Goal: Navigation & Orientation: Find specific page/section

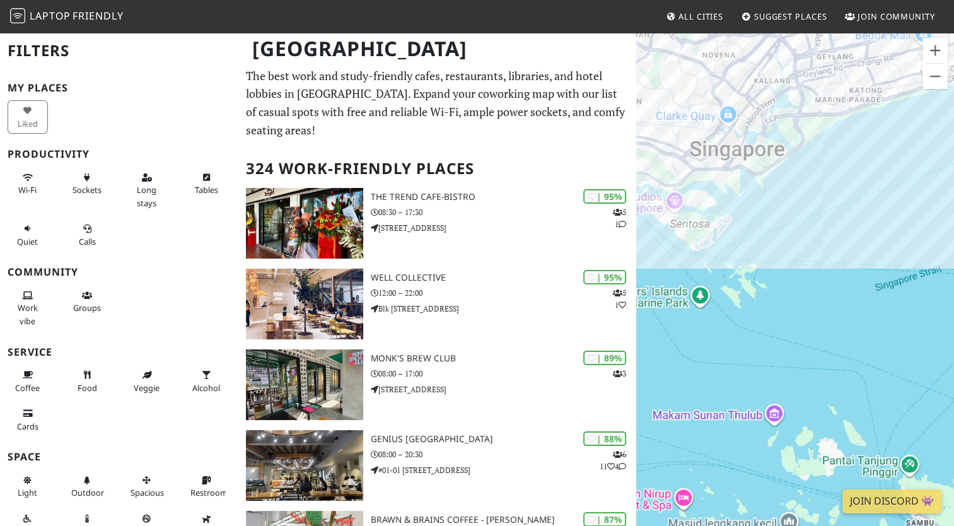
drag, startPoint x: 827, startPoint y: 284, endPoint x: 895, endPoint y: 425, distance: 156.2
click at [895, 426] on div "To navigate, press the arrow keys." at bounding box center [795, 295] width 318 height 526
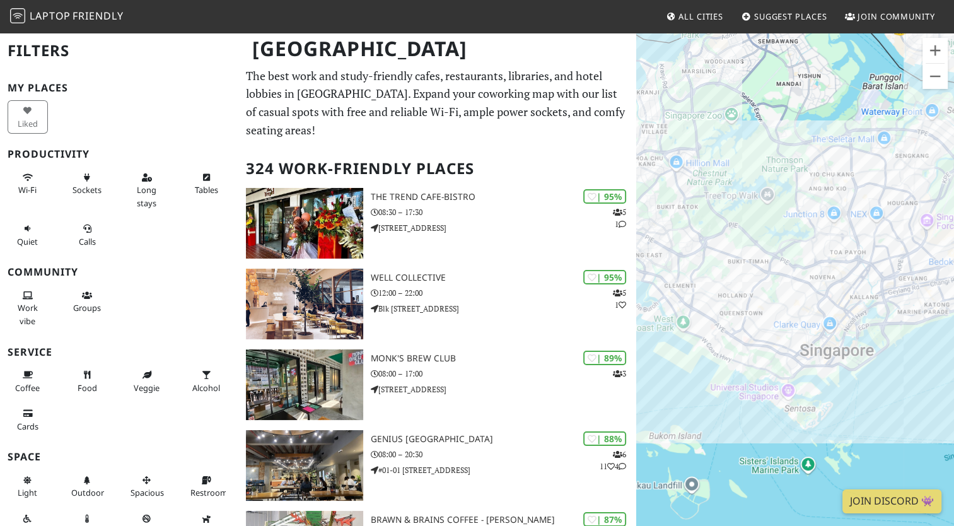
drag, startPoint x: 835, startPoint y: 245, endPoint x: 880, endPoint y: 339, distance: 104.3
click at [880, 339] on div "To navigate, press the arrow keys." at bounding box center [795, 295] width 318 height 526
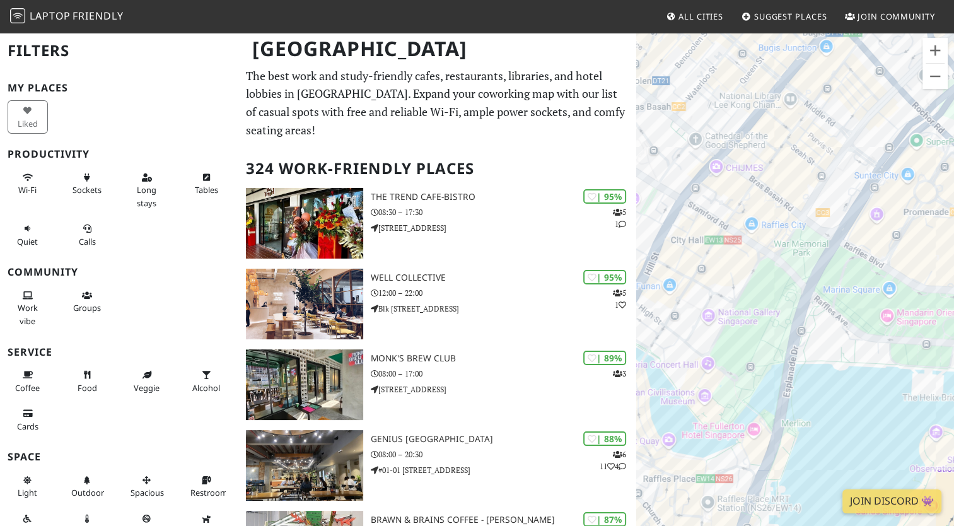
drag, startPoint x: 694, startPoint y: 202, endPoint x: 852, endPoint y: 329, distance: 203.2
click at [868, 355] on div "To navigate, press the arrow keys." at bounding box center [795, 295] width 318 height 526
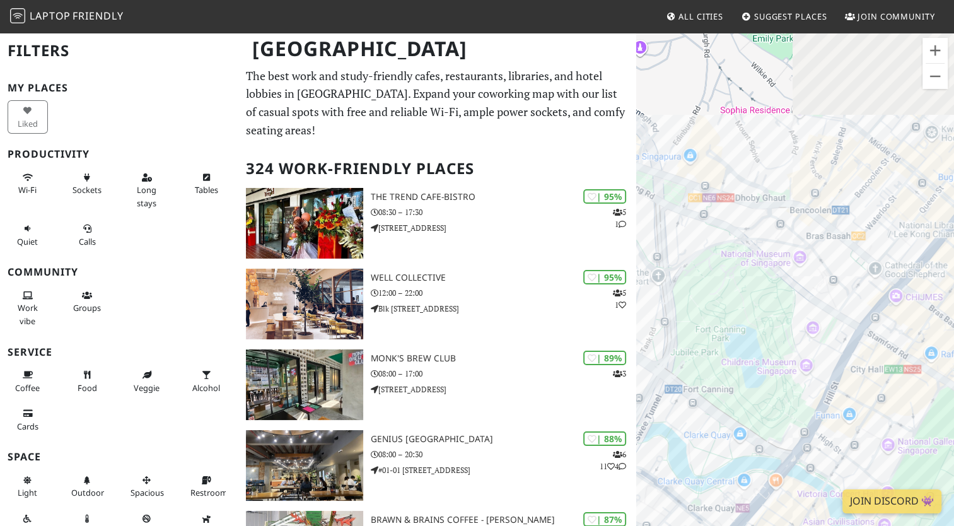
drag, startPoint x: 742, startPoint y: 272, endPoint x: 965, endPoint y: 434, distance: 276.3
click at [953, 434] on html "Laptop Friendly All Cities Suggest Places Join Community [GEOGRAPHIC_DATA] Filt…" at bounding box center [477, 263] width 954 height 526
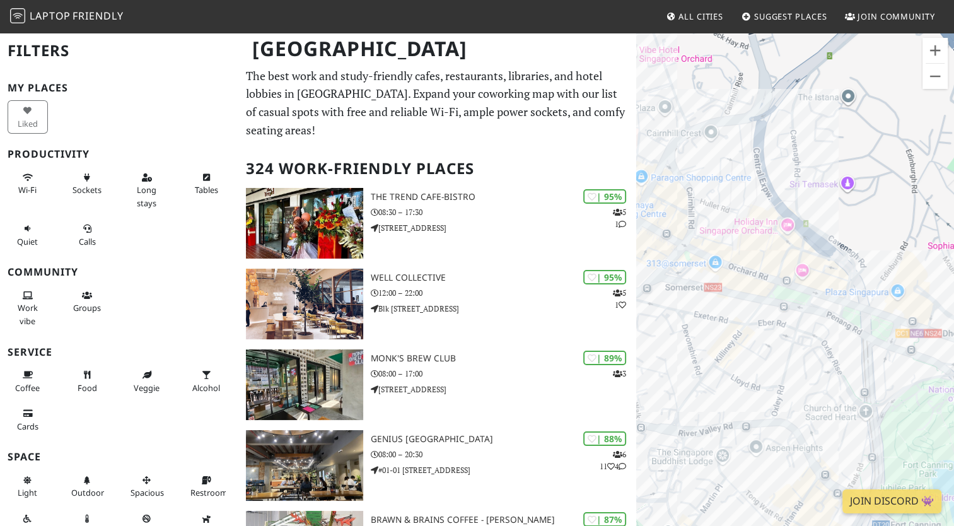
drag, startPoint x: 663, startPoint y: 279, endPoint x: 833, endPoint y: 377, distance: 196.1
click at [833, 377] on div "To navigate, press the arrow keys." at bounding box center [795, 295] width 318 height 526
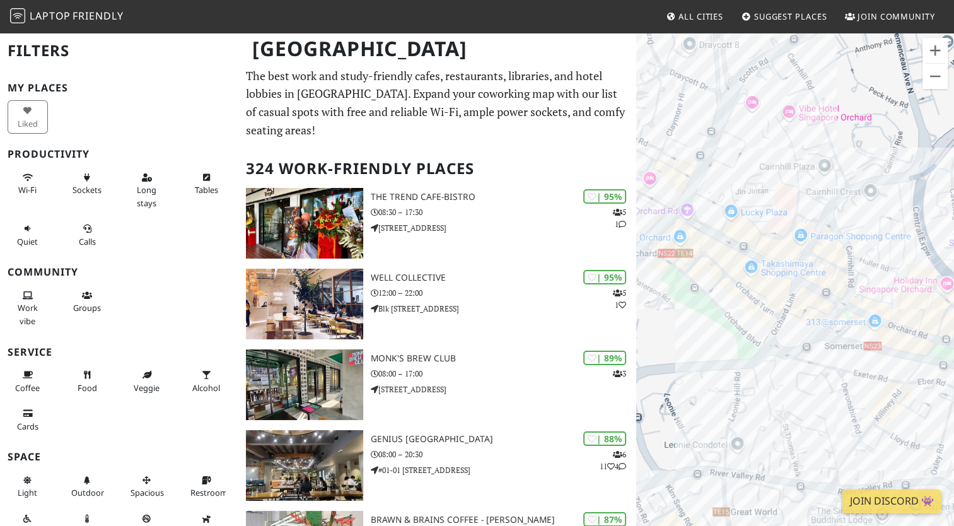
drag, startPoint x: 660, startPoint y: 334, endPoint x: 821, endPoint y: 393, distance: 172.0
click at [821, 393] on div "To navigate, press the arrow keys." at bounding box center [795, 295] width 318 height 526
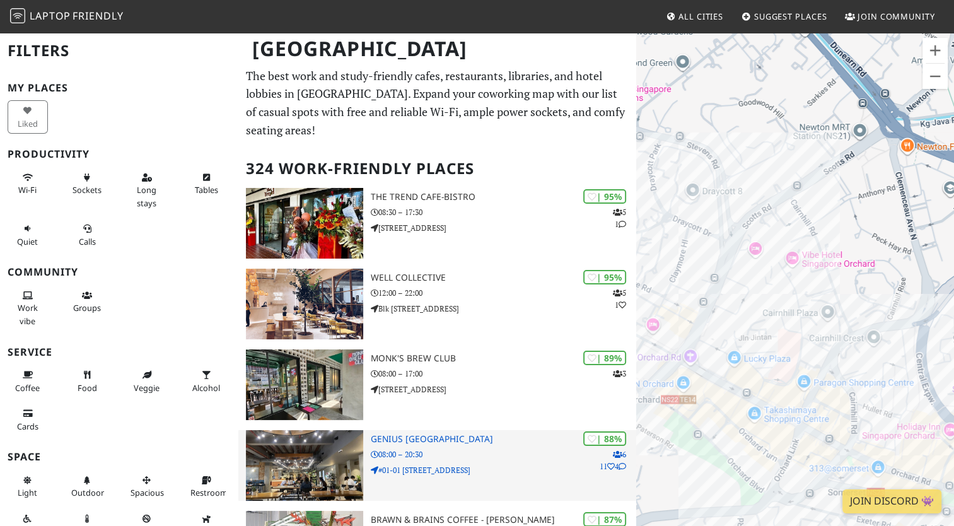
drag, startPoint x: 684, startPoint y: 292, endPoint x: 620, endPoint y: 460, distance: 179.8
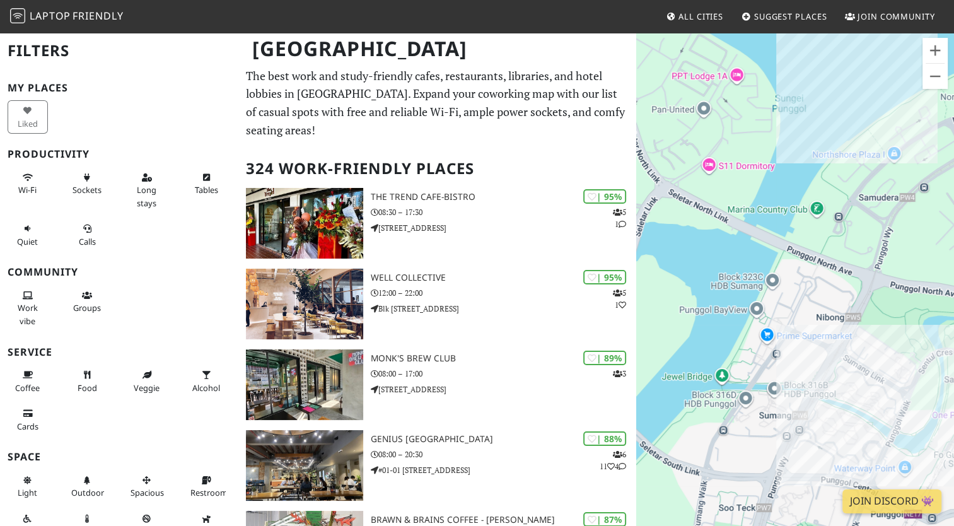
drag, startPoint x: 858, startPoint y: 290, endPoint x: 660, endPoint y: 333, distance: 202.0
click at [660, 333] on div "To navigate, press the arrow keys." at bounding box center [795, 295] width 318 height 526
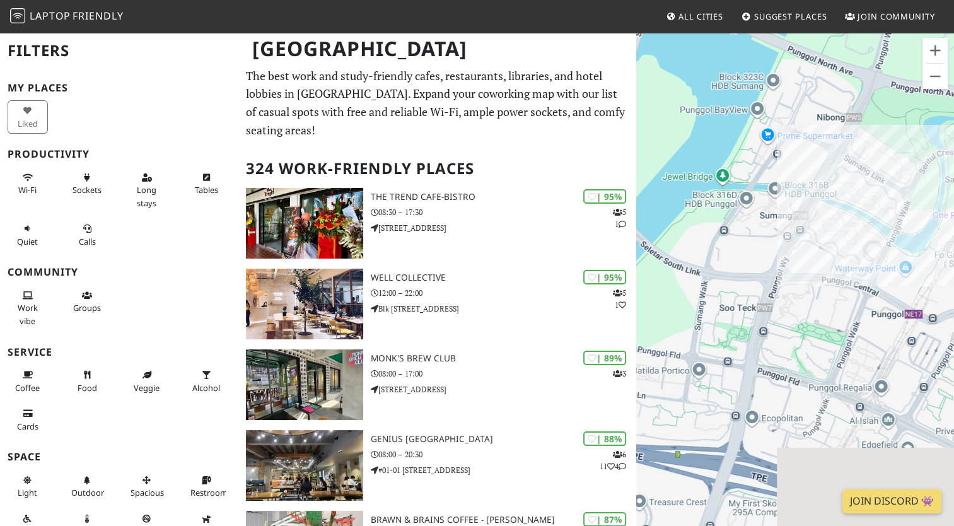
drag, startPoint x: 760, startPoint y: 346, endPoint x: 776, endPoint y: 190, distance: 155.9
click at [748, 151] on div "To navigate, press the arrow keys." at bounding box center [795, 295] width 318 height 526
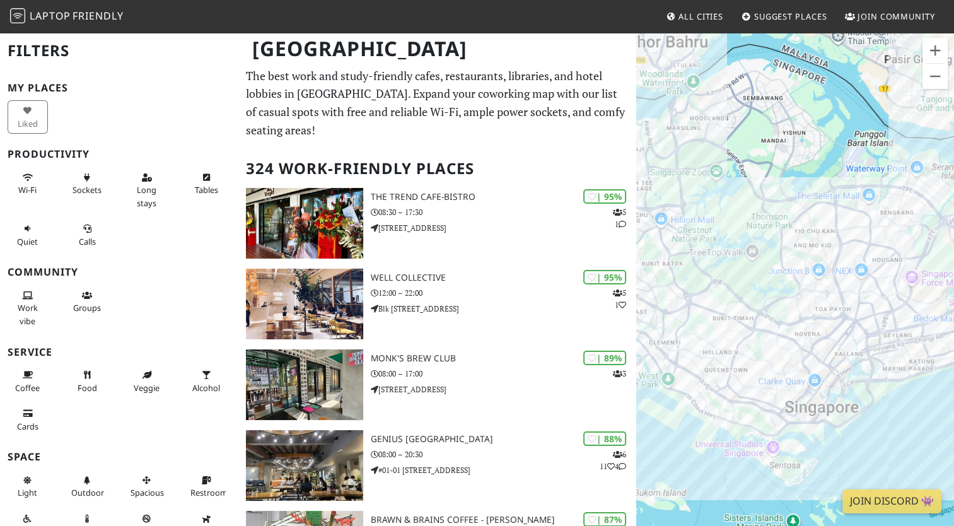
drag, startPoint x: 720, startPoint y: 443, endPoint x: 840, endPoint y: 290, distance: 194.5
click at [840, 290] on div "To navigate, press the arrow keys." at bounding box center [795, 295] width 318 height 526
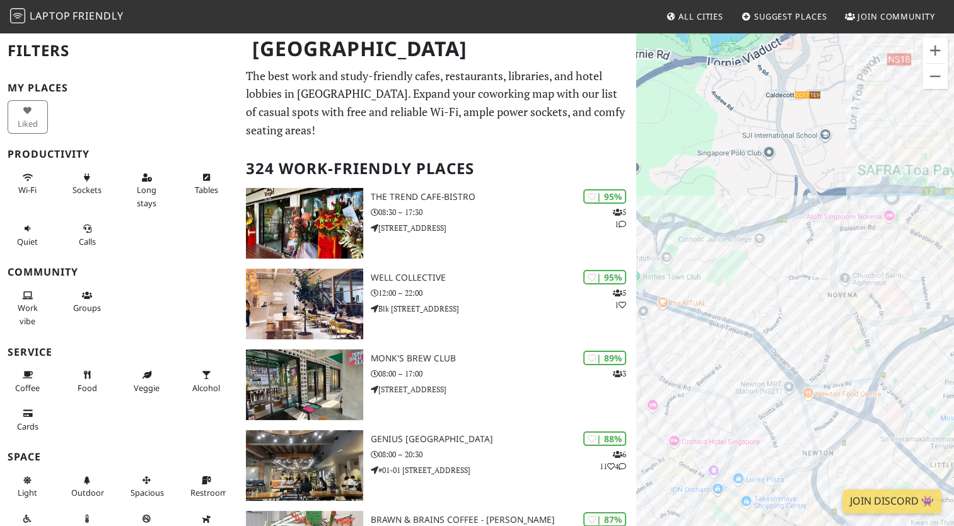
drag, startPoint x: 855, startPoint y: 354, endPoint x: 711, endPoint y: 293, distance: 156.0
click at [653, 248] on div "To navigate, press the arrow keys." at bounding box center [795, 295] width 318 height 526
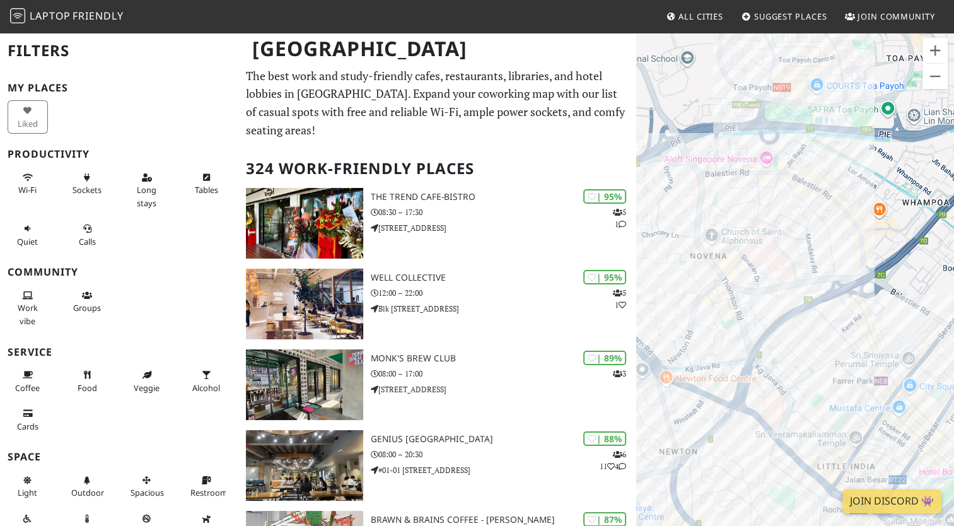
drag, startPoint x: 862, startPoint y: 357, endPoint x: 700, endPoint y: 313, distance: 168.0
click at [699, 314] on div "To navigate, press the arrow keys." at bounding box center [795, 295] width 318 height 526
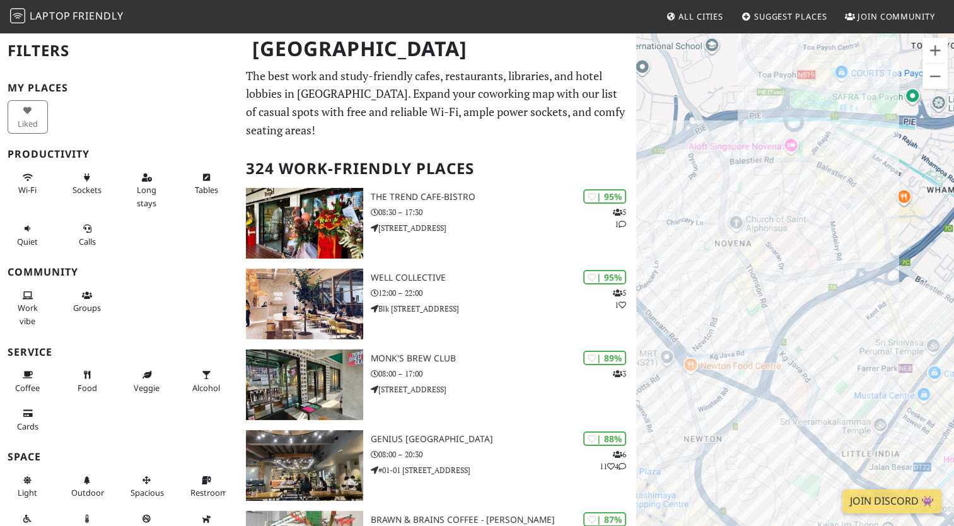
drag, startPoint x: 764, startPoint y: 313, endPoint x: 773, endPoint y: 300, distance: 16.3
click at [773, 300] on div "To navigate, press the arrow keys." at bounding box center [795, 295] width 318 height 526
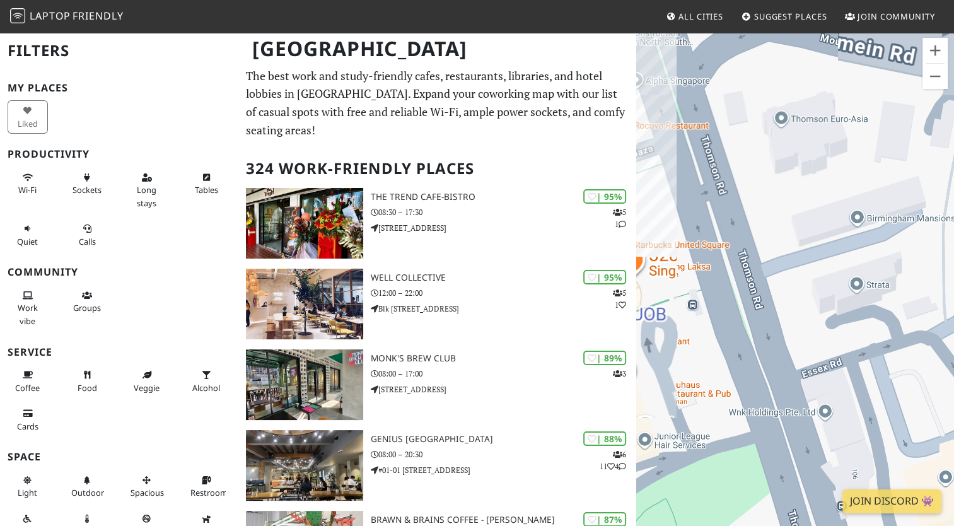
drag, startPoint x: 741, startPoint y: 281, endPoint x: 747, endPoint y: 276, distance: 7.2
click at [885, 366] on div "To navigate, press the arrow keys." at bounding box center [795, 295] width 318 height 526
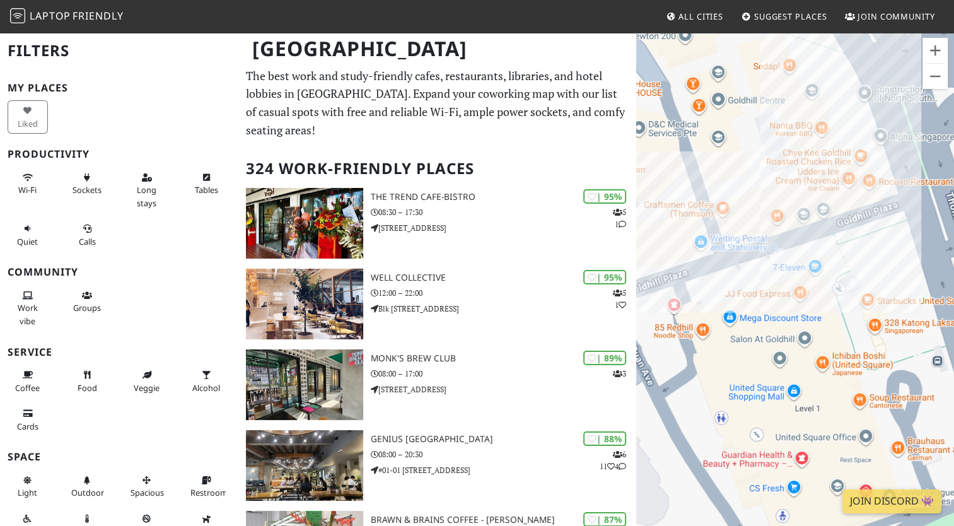
drag, startPoint x: 702, startPoint y: 193, endPoint x: 938, endPoint y: 245, distance: 241.4
click at [938, 245] on div "To navigate, press the arrow keys." at bounding box center [795, 295] width 318 height 526
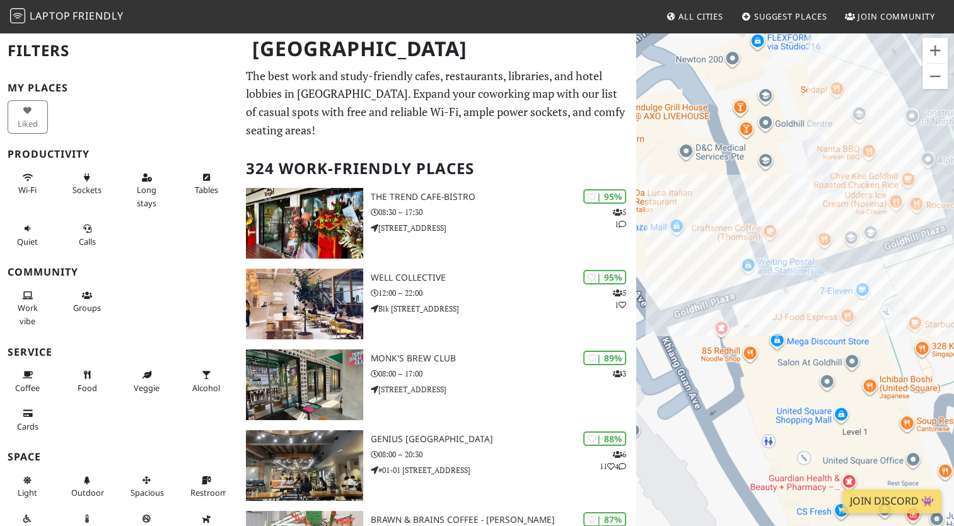
drag, startPoint x: 731, startPoint y: 312, endPoint x: 774, endPoint y: 334, distance: 47.9
click at [774, 334] on div "To navigate, press the arrow keys." at bounding box center [795, 295] width 318 height 526
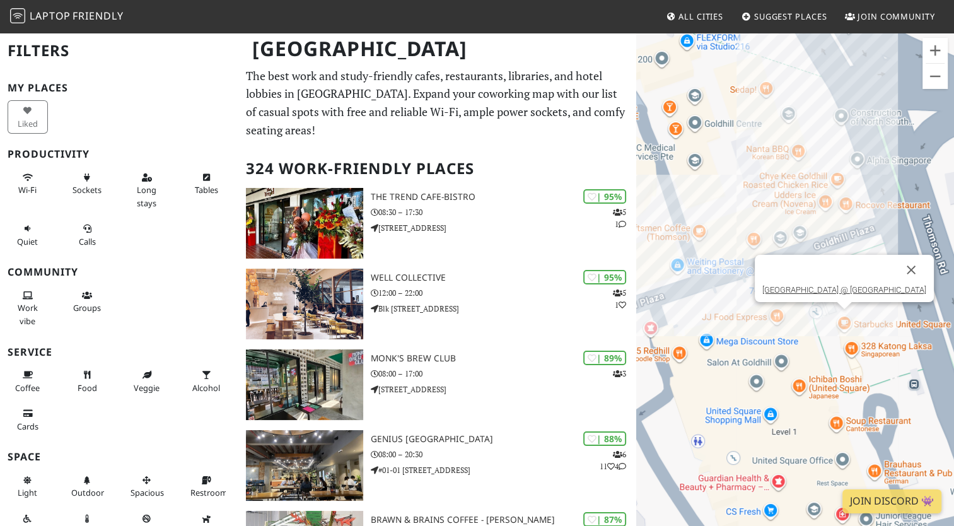
click at [839, 317] on div "To navigate, press the arrow keys. [GEOGRAPHIC_DATA] @ [GEOGRAPHIC_DATA]" at bounding box center [795, 295] width 318 height 526
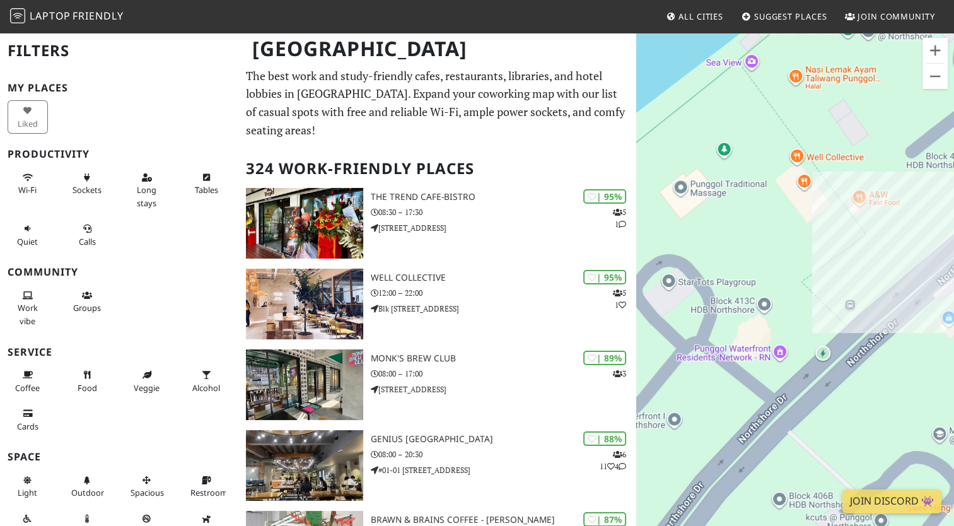
drag, startPoint x: 854, startPoint y: 240, endPoint x: 828, endPoint y: 296, distance: 62.1
click at [828, 296] on div "To navigate, press the arrow keys. [GEOGRAPHIC_DATA] @ [GEOGRAPHIC_DATA]" at bounding box center [795, 295] width 318 height 526
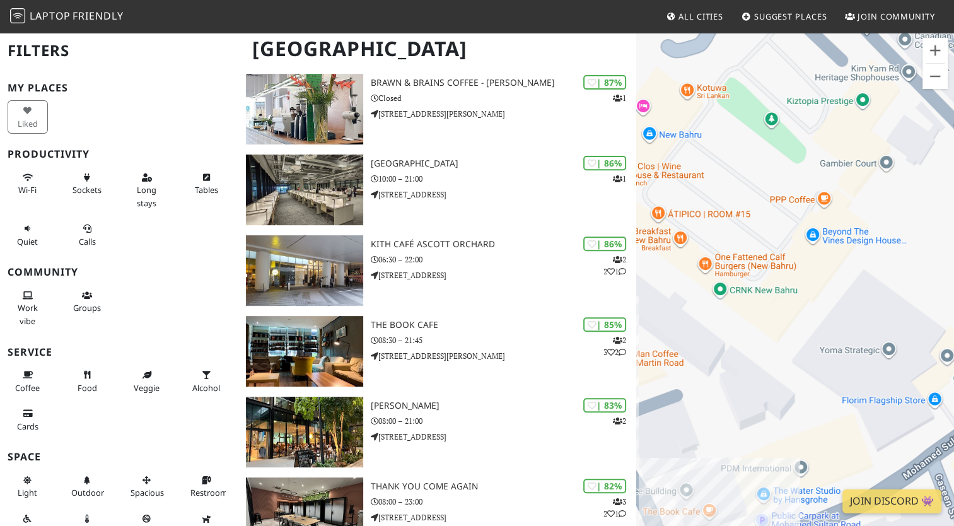
scroll to position [439, 0]
